Goal: Task Accomplishment & Management: Use online tool/utility

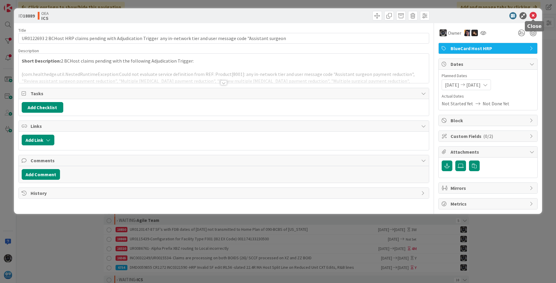
click at [534, 15] on icon at bounding box center [533, 15] width 7 height 7
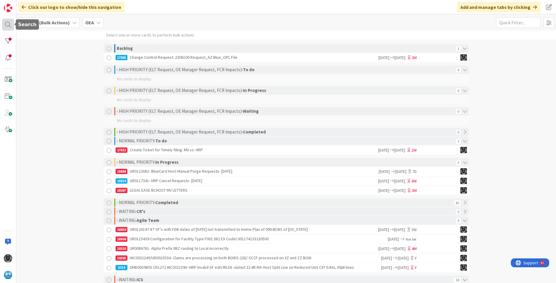
click at [9, 22] on div at bounding box center [8, 25] width 12 height 12
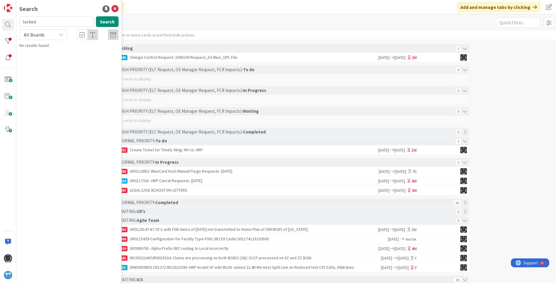
type input "locked"
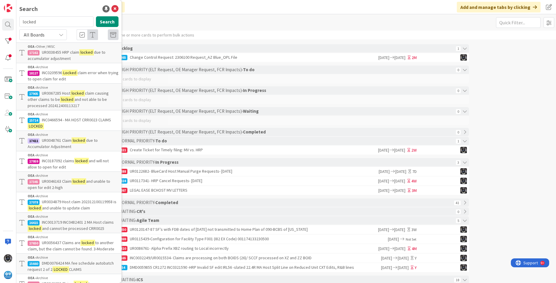
click at [52, 51] on span "UR0038455 HRP claim" at bounding box center [60, 52] width 37 height 5
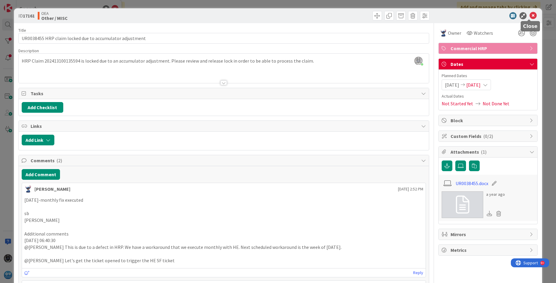
drag, startPoint x: 529, startPoint y: 15, endPoint x: 527, endPoint y: 20, distance: 5.4
click at [530, 15] on icon at bounding box center [533, 15] width 7 height 7
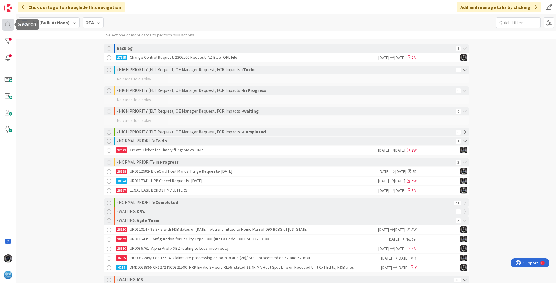
click at [8, 24] on div at bounding box center [8, 25] width 12 height 12
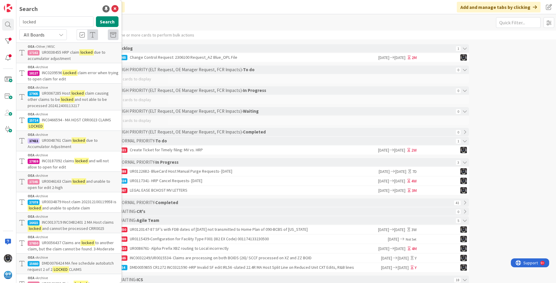
click at [70, 73] on mark "Locked" at bounding box center [69, 73] width 15 height 6
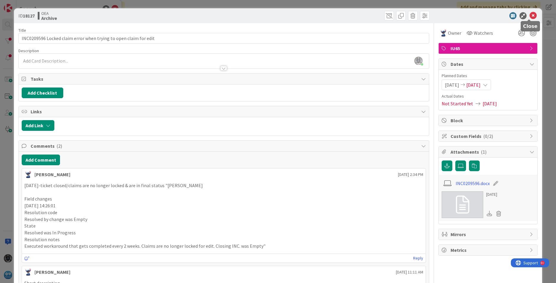
click at [530, 14] on icon at bounding box center [533, 15] width 7 height 7
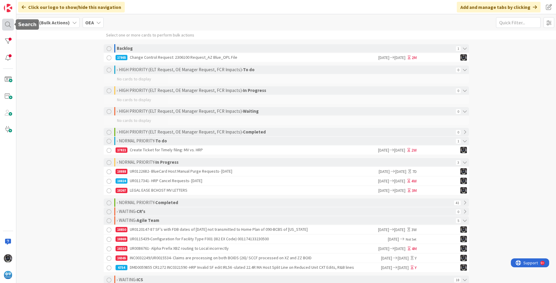
click at [8, 23] on div at bounding box center [8, 25] width 12 height 12
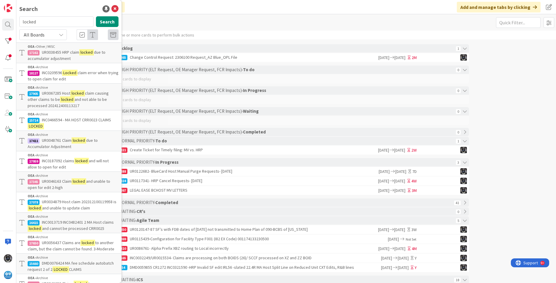
click at [61, 74] on span "INC0209596" at bounding box center [52, 72] width 20 height 5
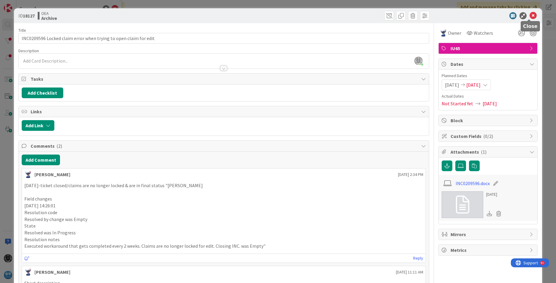
click at [530, 15] on icon at bounding box center [533, 15] width 7 height 7
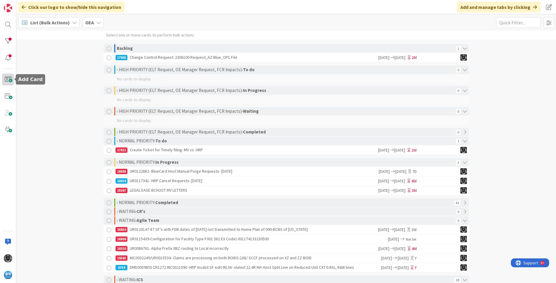
click at [9, 78] on span at bounding box center [8, 80] width 12 height 12
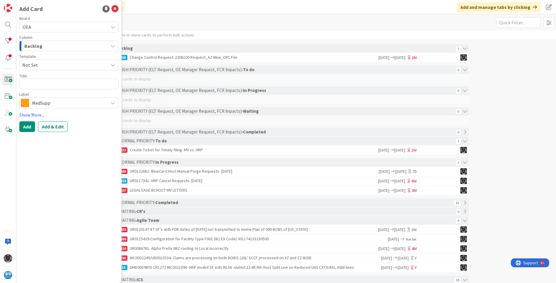
click at [113, 45] on icon "button" at bounding box center [113, 46] width 5 height 5
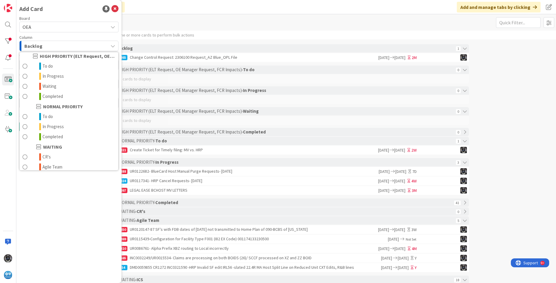
scroll to position [58, 0]
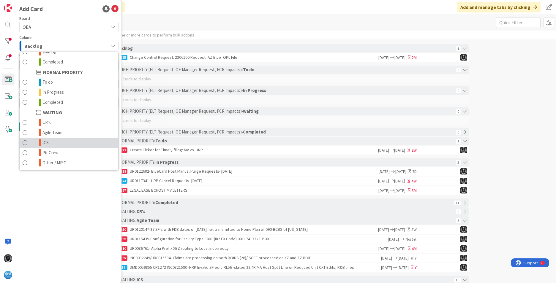
click at [52, 143] on link "ICS" at bounding box center [69, 143] width 99 height 10
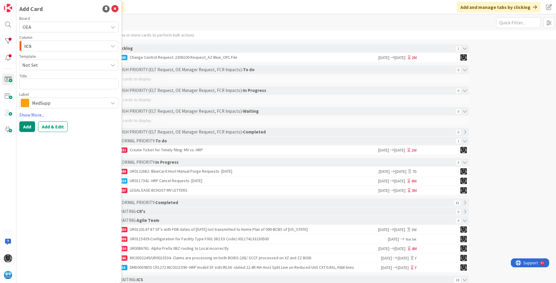
click at [113, 102] on icon at bounding box center [113, 103] width 5 height 5
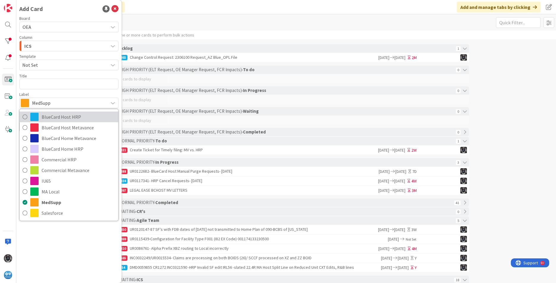
click at [76, 116] on span "BlueCard Host HRP" at bounding box center [79, 117] width 74 height 9
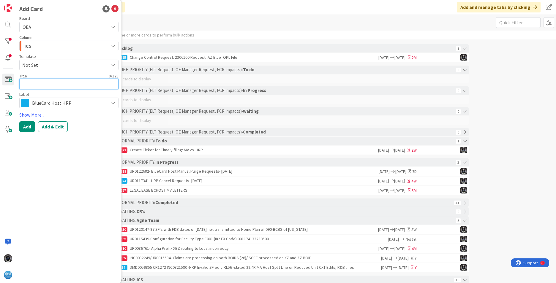
click at [47, 81] on textarea at bounding box center [68, 84] width 99 height 11
paste textarea "UR0122829"
type textarea "x"
type textarea "UR0122829"
click at [69, 86] on textarea "UR0122829" at bounding box center [68, 84] width 99 height 11
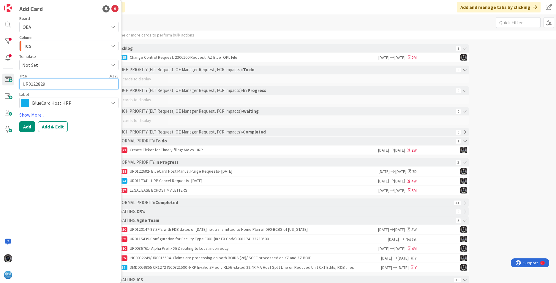
type textarea "x"
type textarea "UR0122829-"
paste textarea "Host HRP claim 202516000117107 Locked"
type textarea "x"
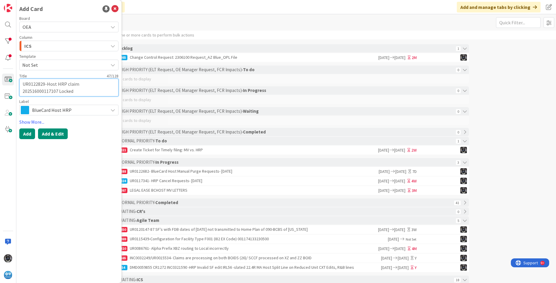
type textarea "UR0122829-Host HRP claim 202516000117107 Locked"
click at [55, 131] on button "Add & Edit" at bounding box center [53, 134] width 30 height 11
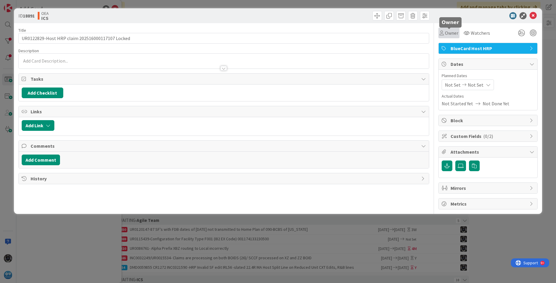
click at [452, 33] on span "Owner" at bounding box center [451, 32] width 13 height 7
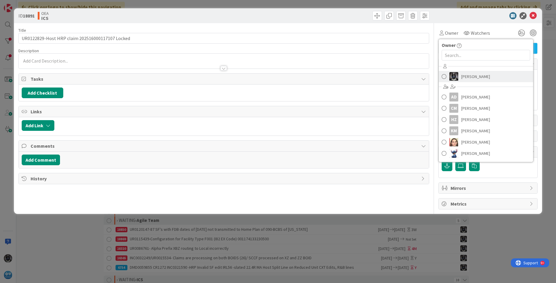
click at [462, 76] on span "[PERSON_NAME]" at bounding box center [475, 76] width 29 height 9
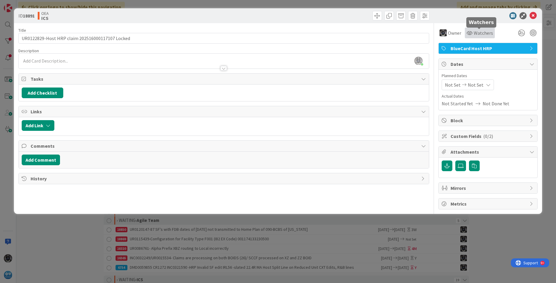
click at [481, 33] on span "Watchers" at bounding box center [483, 32] width 19 height 7
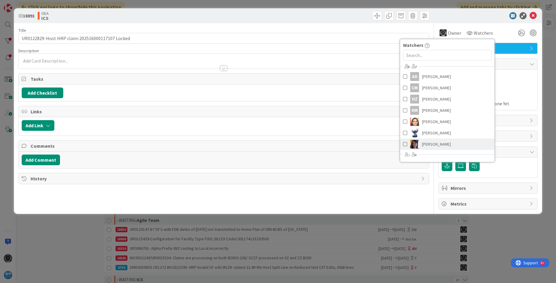
click at [431, 143] on span "[PERSON_NAME]" at bounding box center [436, 144] width 29 height 9
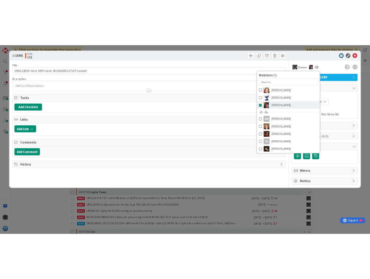
scroll to position [67, 0]
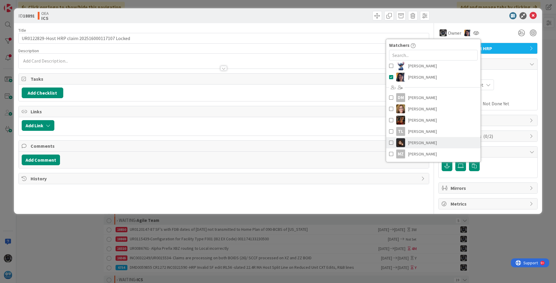
click at [421, 143] on span "[PERSON_NAME]" at bounding box center [422, 142] width 29 height 9
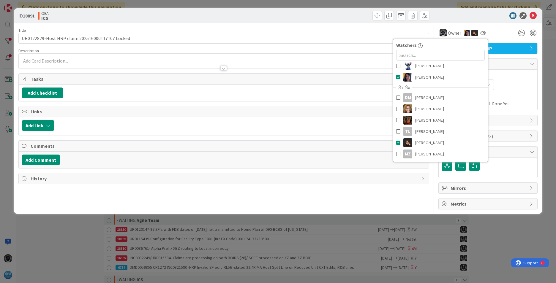
click at [319, 117] on div "Links" at bounding box center [224, 111] width 410 height 11
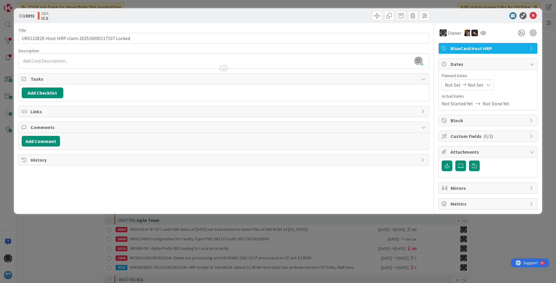
click at [29, 58] on div "[PERSON_NAME] just joined" at bounding box center [224, 61] width 410 height 15
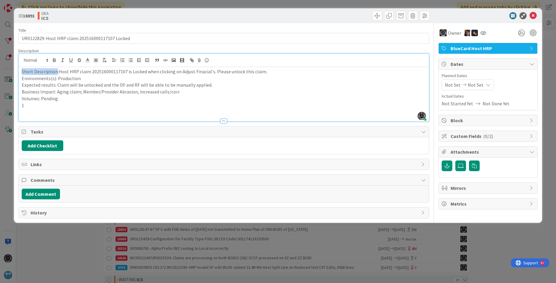
drag, startPoint x: 56, startPoint y: 73, endPoint x: 12, endPoint y: 72, distance: 43.7
click at [12, 72] on div "ID 18891 OEA ICS Title 47 / 128 UR0122829-Host HRP claim 202516000117107 Locked…" at bounding box center [278, 141] width 556 height 283
click at [54, 59] on icon "button" at bounding box center [54, 59] width 2 height 1
drag, startPoint x: 53, startPoint y: 79, endPoint x: 8, endPoint y: 83, distance: 45.3
click at [8, 83] on div "ID 18891 OEA ICS Title 47 / 128 UR0122829-Host HRP claim 202516000117107 Locked…" at bounding box center [278, 141] width 556 height 283
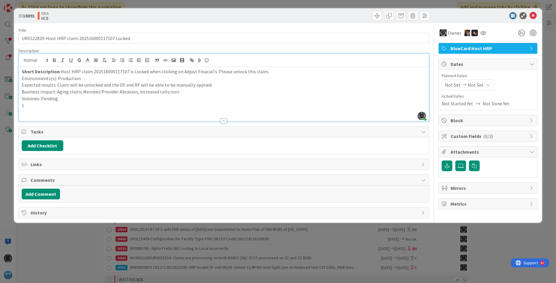
click at [27, 80] on p "Environments(s): Production" at bounding box center [224, 78] width 404 height 7
drag, startPoint x: 54, startPoint y: 78, endPoint x: 17, endPoint y: 78, distance: 36.8
click at [17, 78] on div "ID 18891 OEA ICS Title 47 / 128 UR0122829-Host HRP claim 202516000117107 Locked…" at bounding box center [278, 115] width 528 height 215
click at [55, 60] on icon "button" at bounding box center [54, 60] width 2 height 1
drag, startPoint x: 53, startPoint y: 85, endPoint x: 27, endPoint y: 76, distance: 27.6
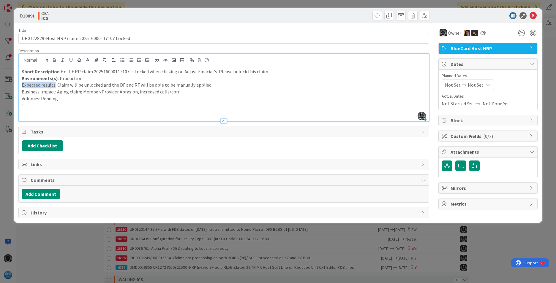
click at [11, 85] on div "ID 18891 OEA ICS Title 47 / 128 UR0122829-Host HRP claim 202516000117107 Locked…" at bounding box center [278, 141] width 556 height 283
click at [54, 60] on icon "button" at bounding box center [54, 60] width 5 height 5
drag, startPoint x: 54, startPoint y: 91, endPoint x: 8, endPoint y: 91, distance: 46.1
click at [8, 91] on div "ID 18891 OEA ICS Title 47 / 128 UR0122829-Host HRP claim 202516000117107 Locked…" at bounding box center [278, 141] width 556 height 283
drag, startPoint x: 54, startPoint y: 59, endPoint x: 45, endPoint y: 78, distance: 22.1
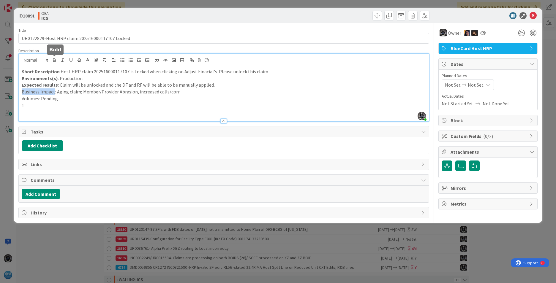
click at [54, 59] on icon "button" at bounding box center [54, 59] width 2 height 1
drag, startPoint x: 40, startPoint y: 99, endPoint x: 13, endPoint y: 99, distance: 26.7
click at [13, 99] on div "ID 18891 OEA ICS Title 47 / 128 UR0122829-Host HRP claim 202516000117107 Locked…" at bounding box center [278, 141] width 556 height 283
click at [53, 60] on icon "button" at bounding box center [54, 60] width 5 height 5
click at [454, 84] on span "Not Set" at bounding box center [453, 84] width 16 height 7
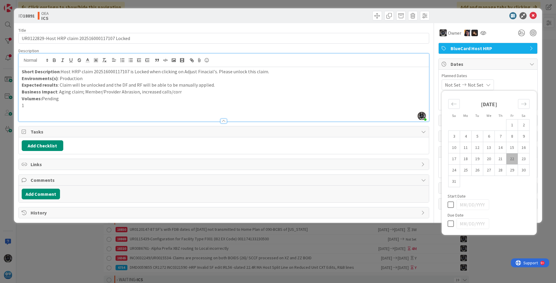
click at [511, 157] on td "22" at bounding box center [513, 159] width 12 height 11
type input "[DATE]"
click at [511, 169] on td "29" at bounding box center [513, 170] width 12 height 11
type input "[DATE]"
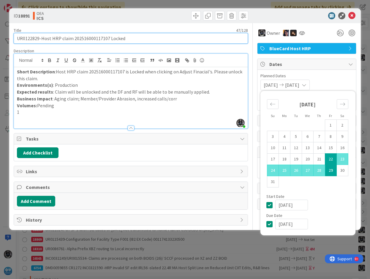
click at [29, 38] on input "UR0122829-Host HRP claim 202516000117107 Locked" at bounding box center [131, 38] width 234 height 11
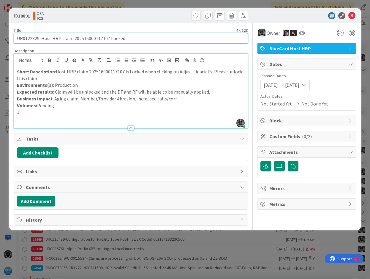
click at [29, 38] on input "UR0122829-Host HRP claim 202516000117107 Locked" at bounding box center [131, 38] width 234 height 11
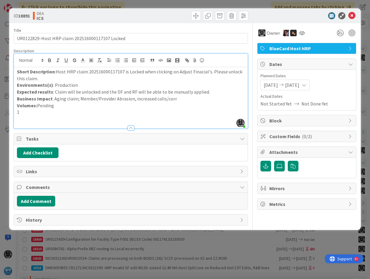
drag, startPoint x: 56, startPoint y: 70, endPoint x: 215, endPoint y: 80, distance: 159.2
click at [215, 80] on p "Short Description :Host HRP claim 202516000117107 is Locked when clicking on Ad…" at bounding box center [131, 74] width 228 height 13
copy p "Host HRP claim 202516000117107 is Locked when clicking on Adjust Finacial's. Pl…"
click at [353, 14] on icon at bounding box center [351, 15] width 7 height 7
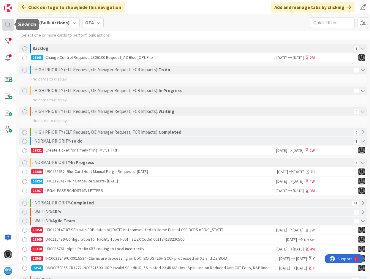
click at [6, 23] on div at bounding box center [8, 25] width 12 height 12
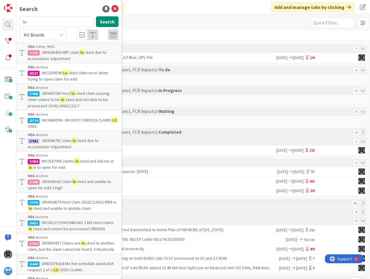
type input "l"
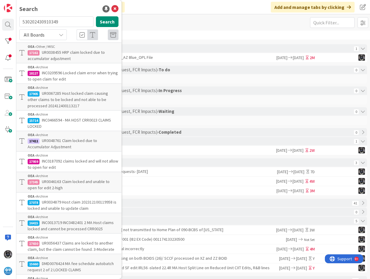
type input "530202430910349"
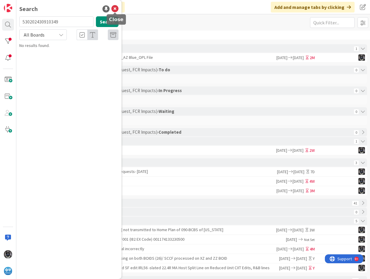
click at [115, 8] on icon at bounding box center [114, 8] width 7 height 7
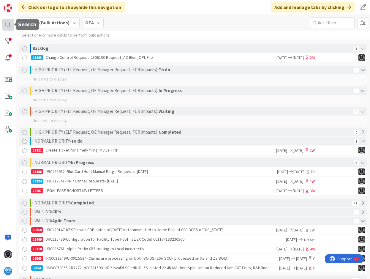
click at [8, 25] on div at bounding box center [8, 25] width 12 height 12
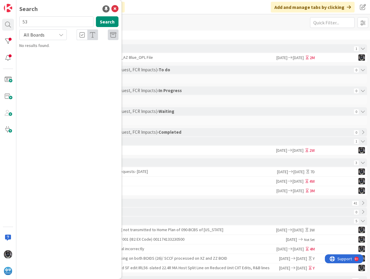
type input "5"
type input "[US_STATE]"
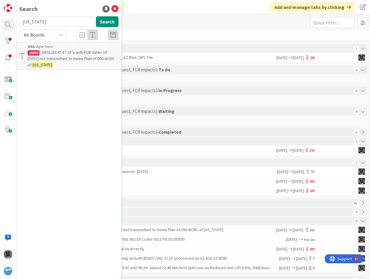
click at [73, 57] on span "UR0120147-87 SF's with FDB dates of [DATE] not transmitted to Home Plan of 090-…" at bounding box center [71, 59] width 87 height 18
